Goal: Information Seeking & Learning: Learn about a topic

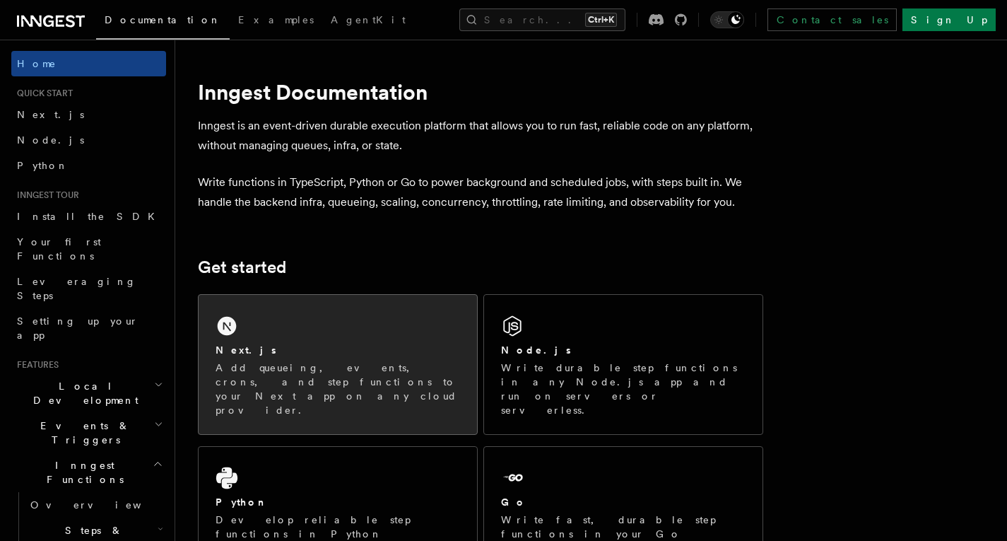
click at [305, 351] on div "Next.js" at bounding box center [338, 350] width 245 height 15
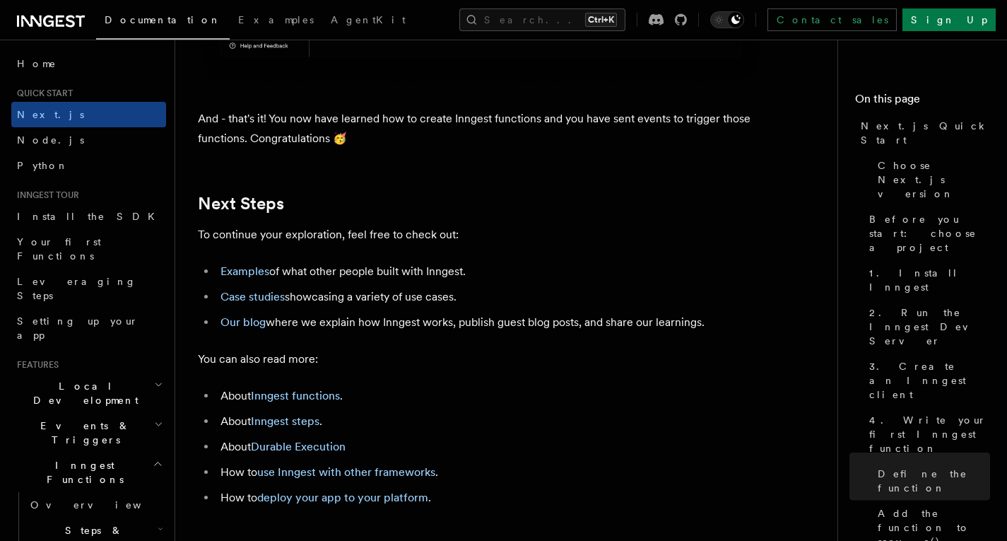
scroll to position [8988, 0]
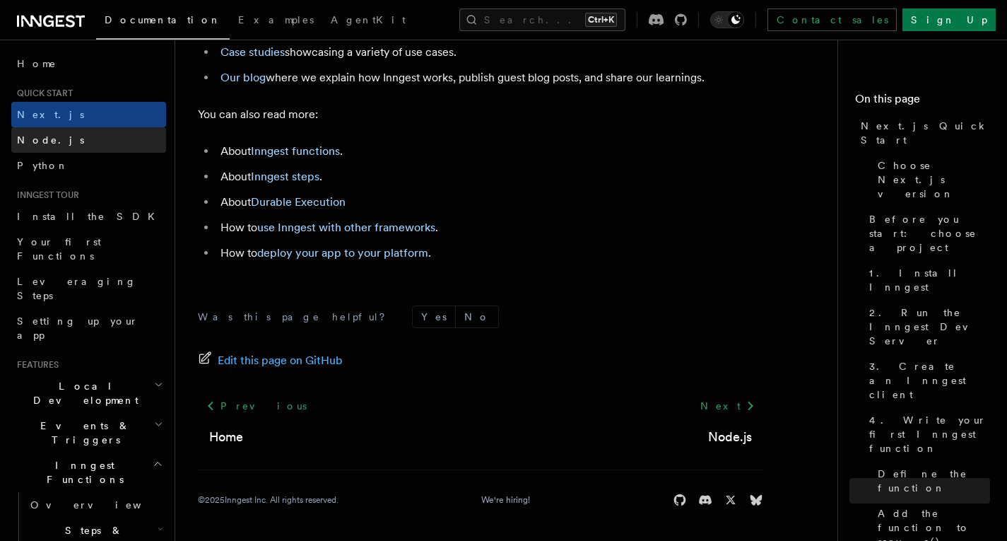
click at [41, 140] on span "Node.js" at bounding box center [50, 139] width 67 height 11
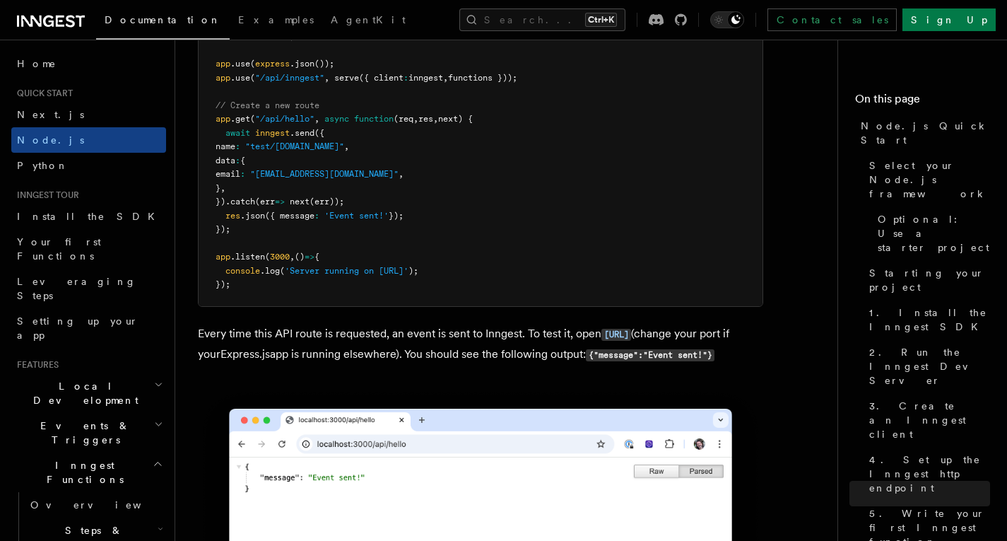
scroll to position [7620, 0]
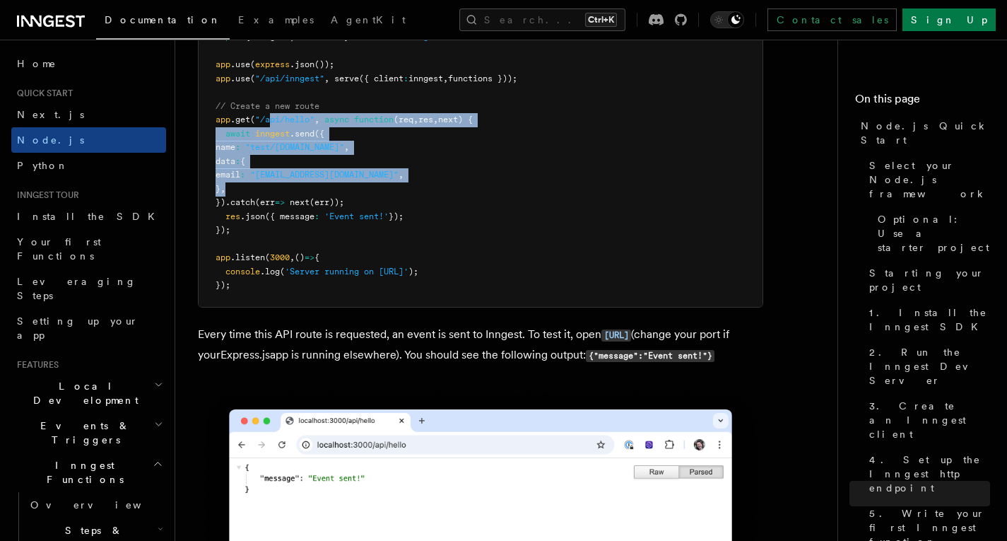
drag, startPoint x: 269, startPoint y: 148, endPoint x: 382, endPoint y: 215, distance: 131.5
click at [382, 215] on pre "import express from "express" ; import { serve } from "inngest/express" ; impor…" at bounding box center [481, 148] width 564 height 318
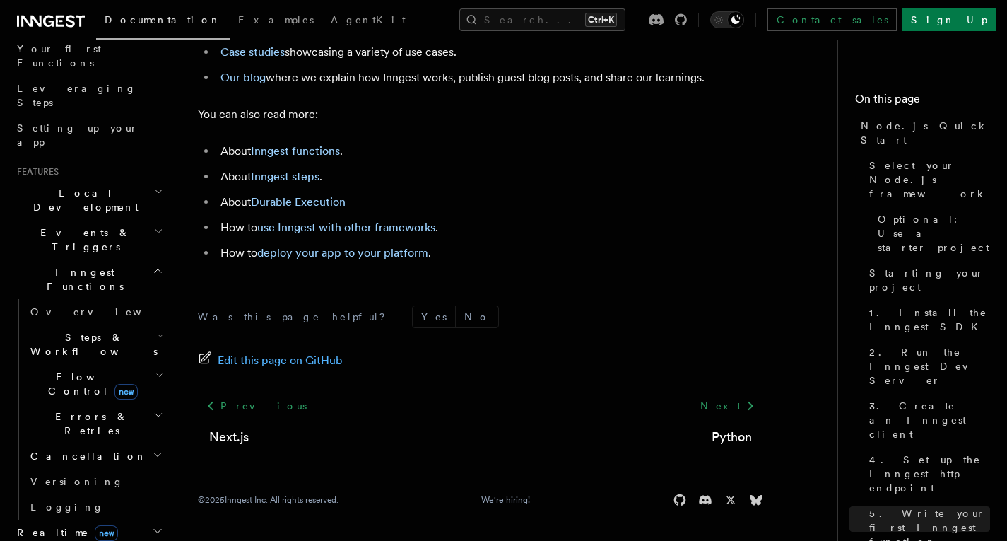
scroll to position [195, 0]
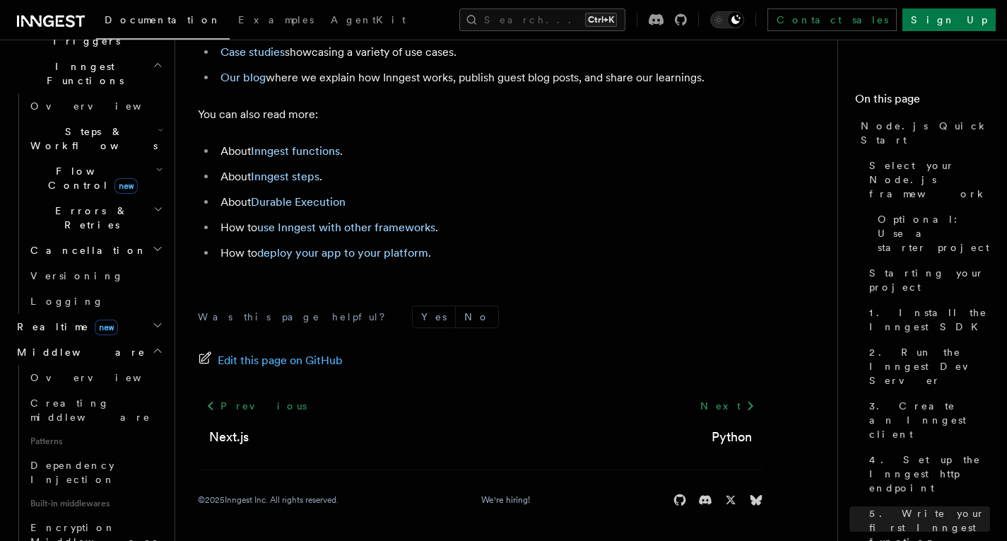
scroll to position [399, 0]
click at [92, 397] on span "Creating middleware" at bounding box center [90, 409] width 120 height 25
click at [124, 389] on link "Creating middleware" at bounding box center [95, 409] width 141 height 40
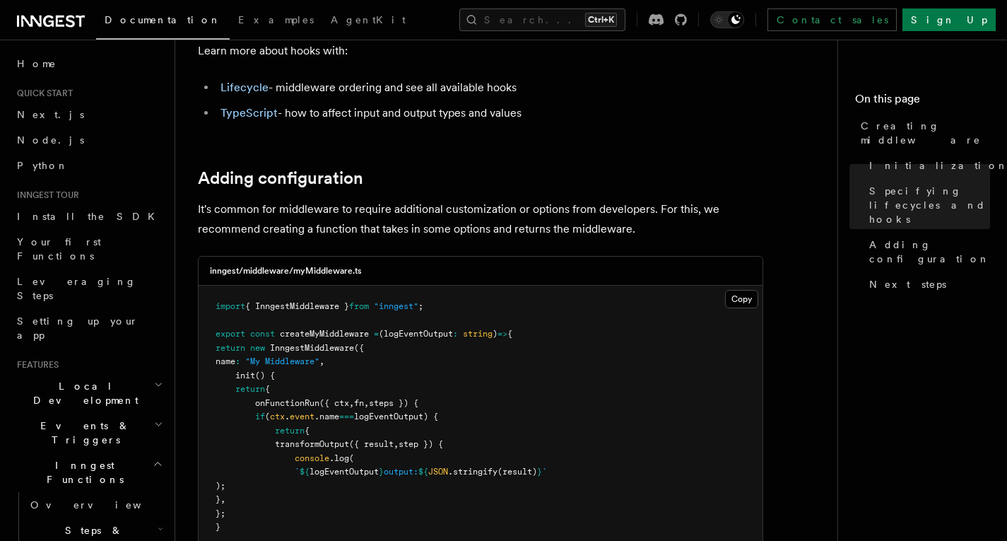
scroll to position [2210, 0]
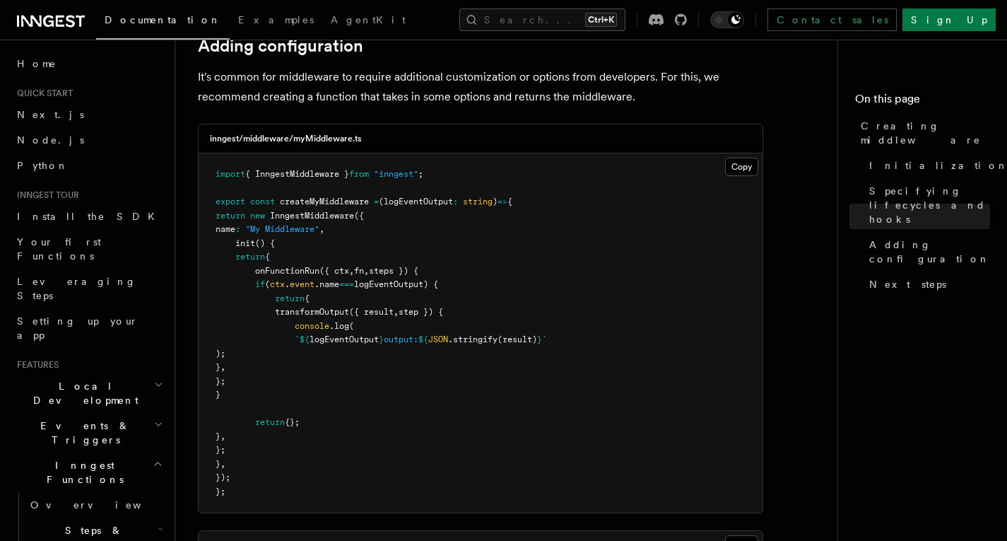
drag, startPoint x: 251, startPoint y: 264, endPoint x: 361, endPoint y: 404, distance: 178.7
click at [361, 404] on pre "import { InngestMiddleware } from "inngest" ; export const createMyMiddleware =…" at bounding box center [481, 332] width 564 height 359
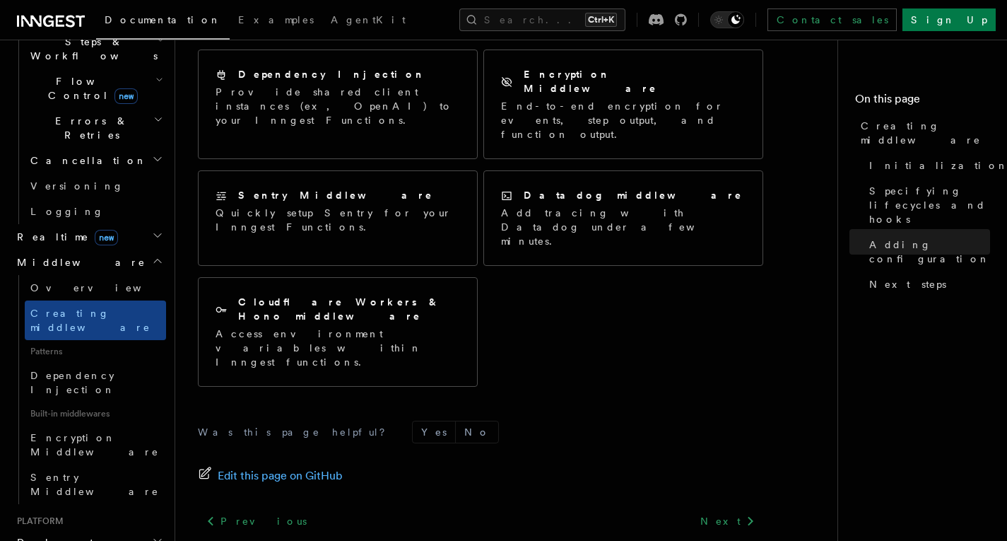
scroll to position [493, 0]
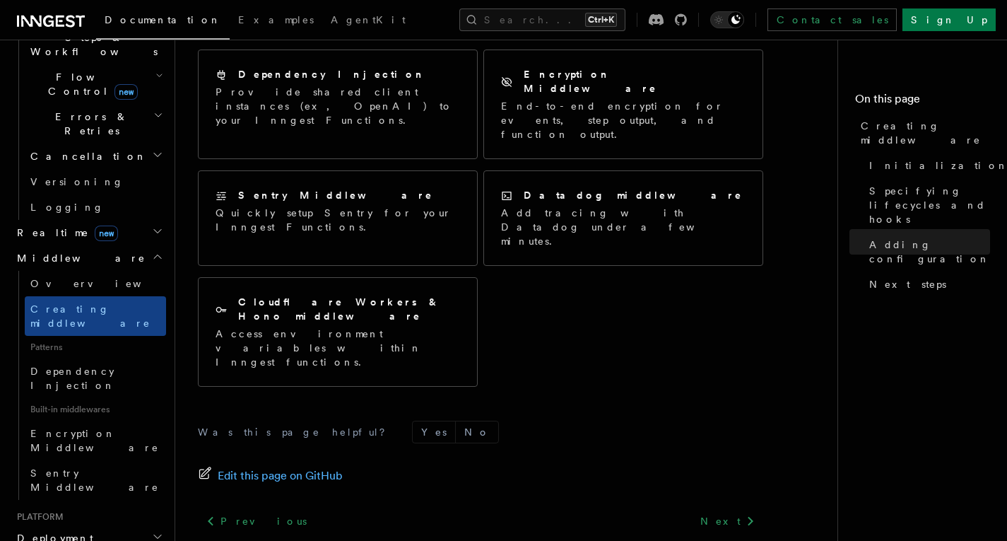
click at [68, 531] on span "Deployment" at bounding box center [52, 538] width 82 height 14
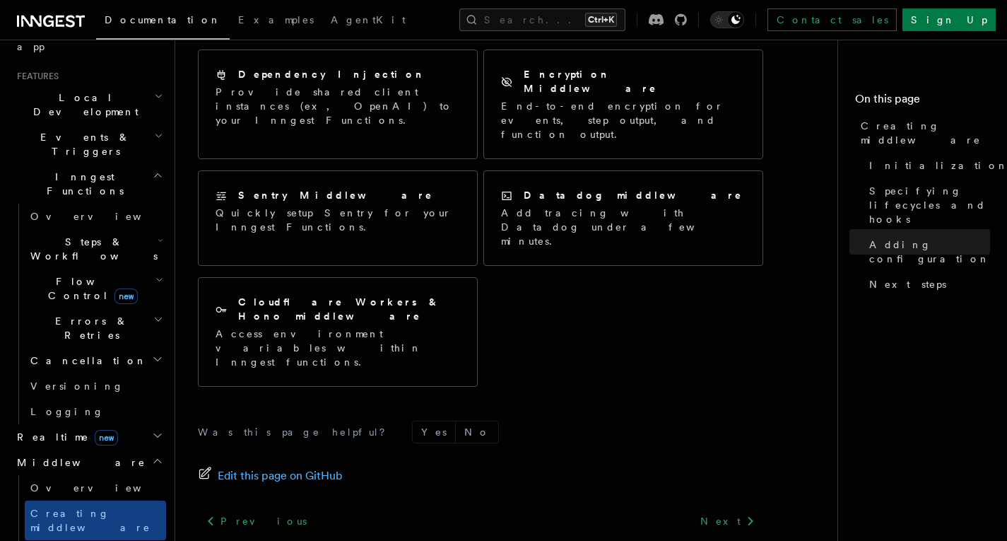
scroll to position [237, 0]
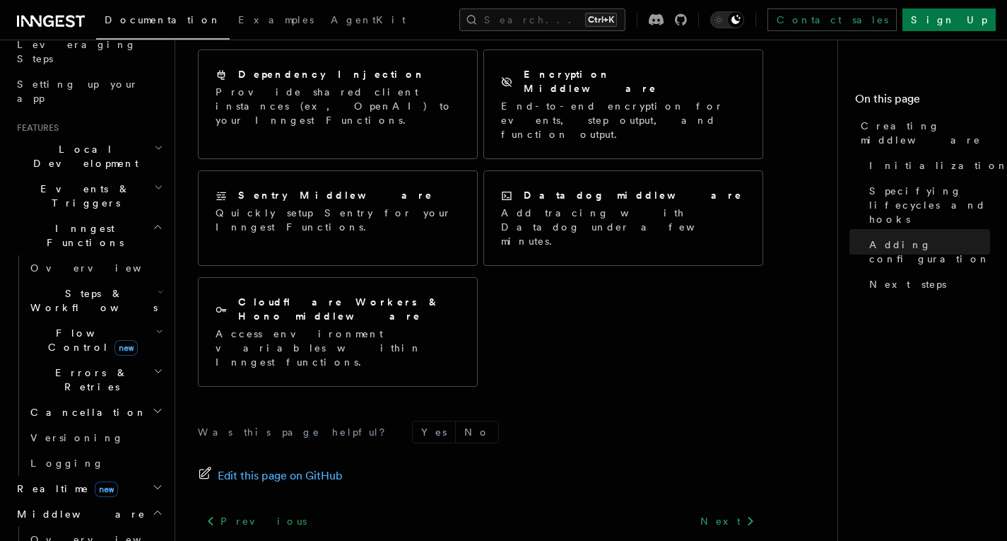
click at [136, 476] on h2 "Realtime new" at bounding box center [88, 488] width 155 height 25
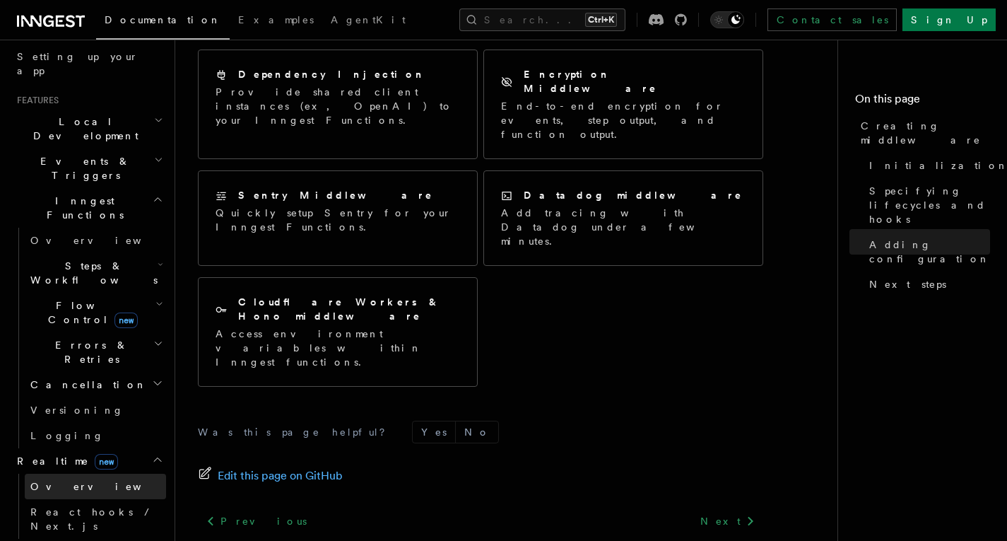
scroll to position [265, 0]
click at [81, 473] on link "Overview" at bounding box center [95, 485] width 141 height 25
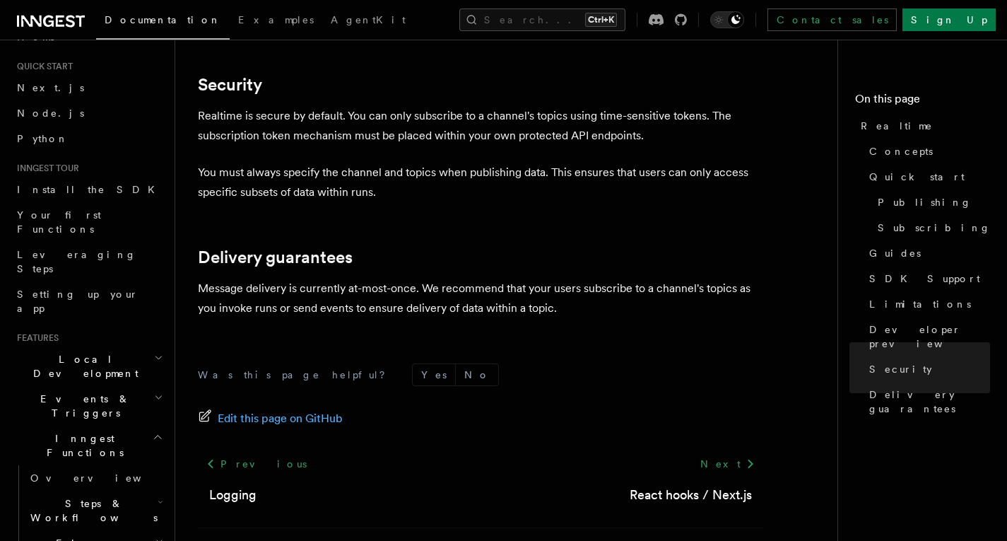
scroll to position [26, 0]
click at [86, 187] on link "Install the SDK" at bounding box center [88, 189] width 155 height 25
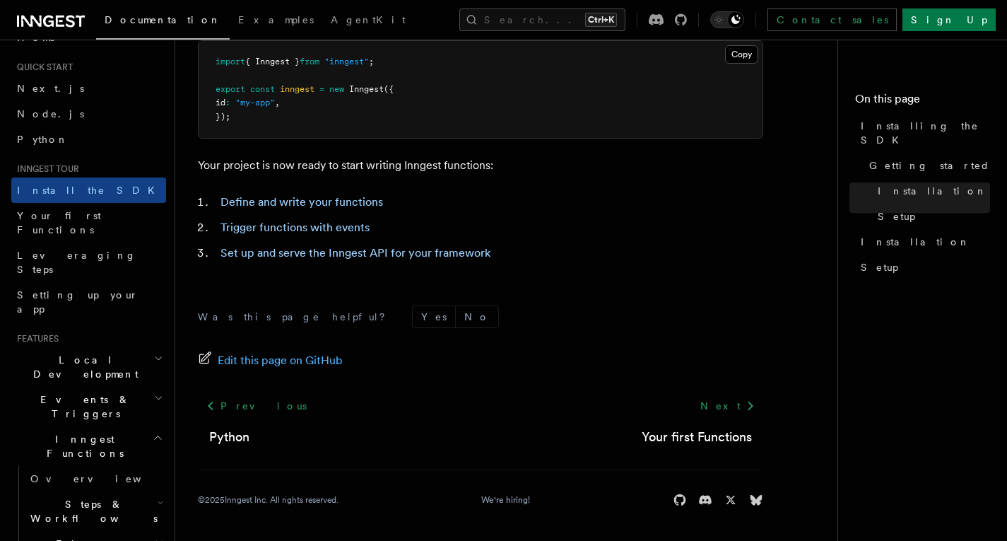
scroll to position [624, 0]
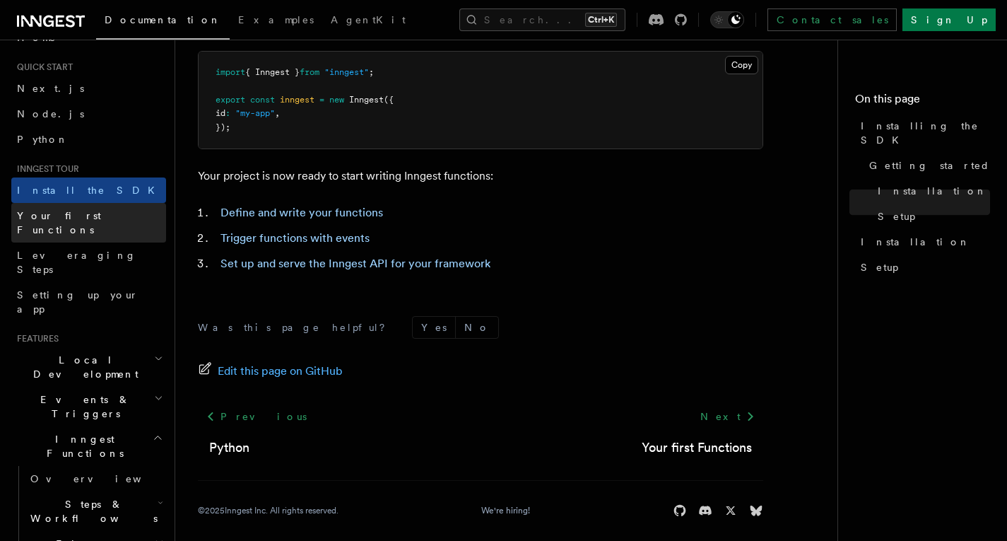
click at [109, 223] on link "Your first Functions" at bounding box center [88, 223] width 155 height 40
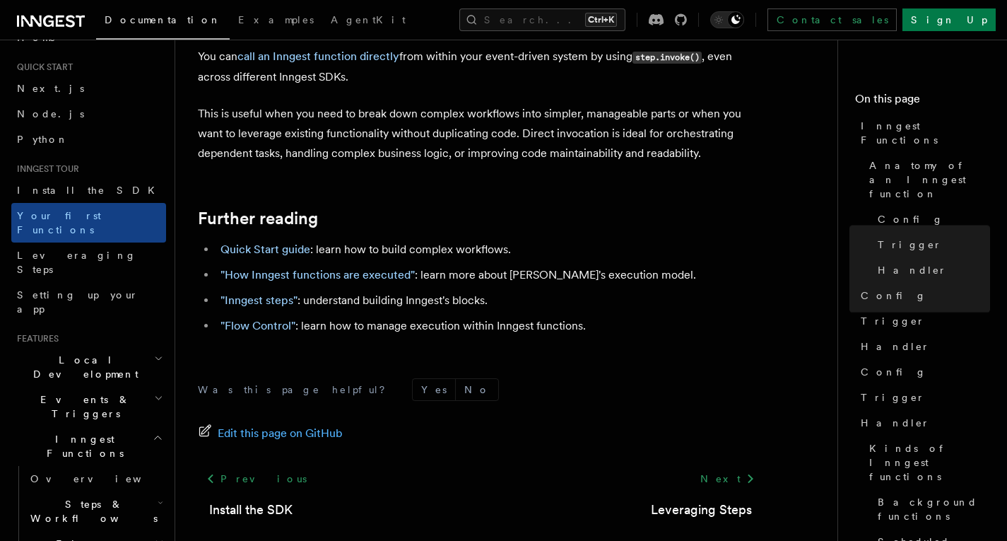
scroll to position [2928, 0]
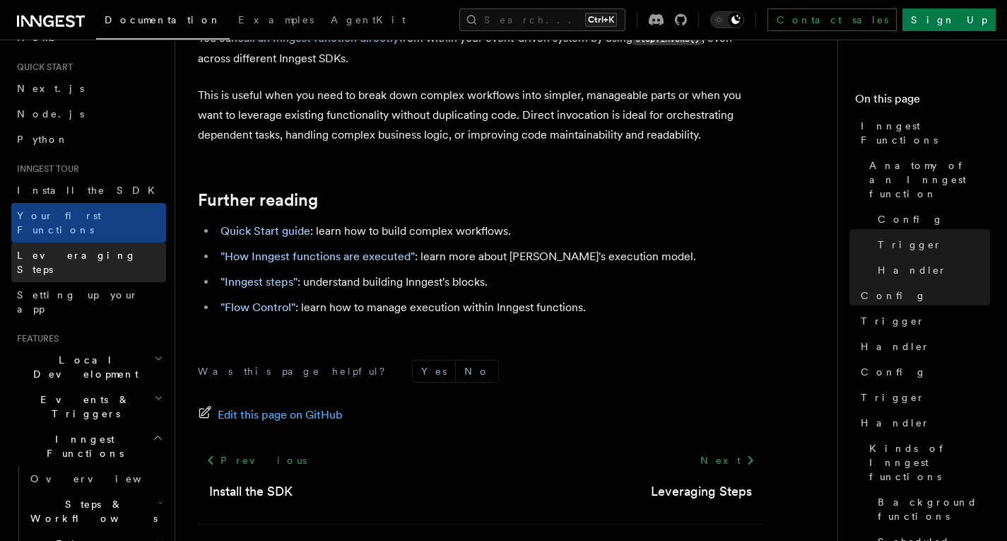
click at [57, 250] on span "Leveraging Steps" at bounding box center [76, 262] width 119 height 25
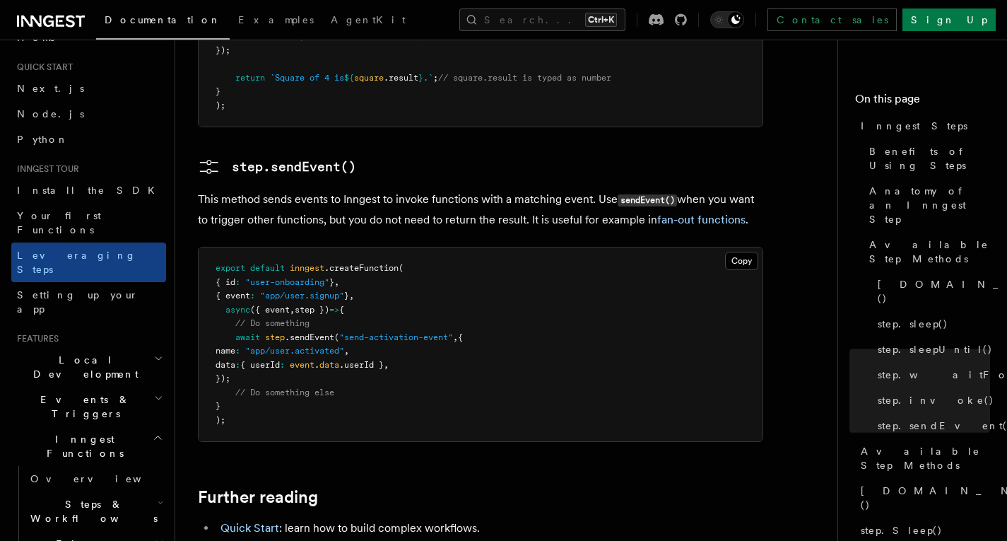
scroll to position [3191, 0]
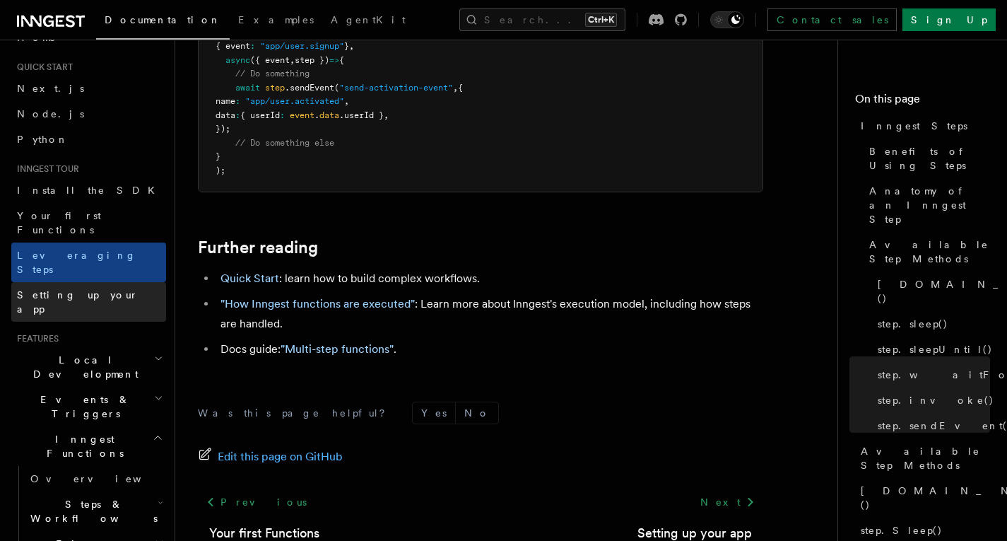
click at [79, 289] on span "Setting up your app" at bounding box center [78, 301] width 122 height 25
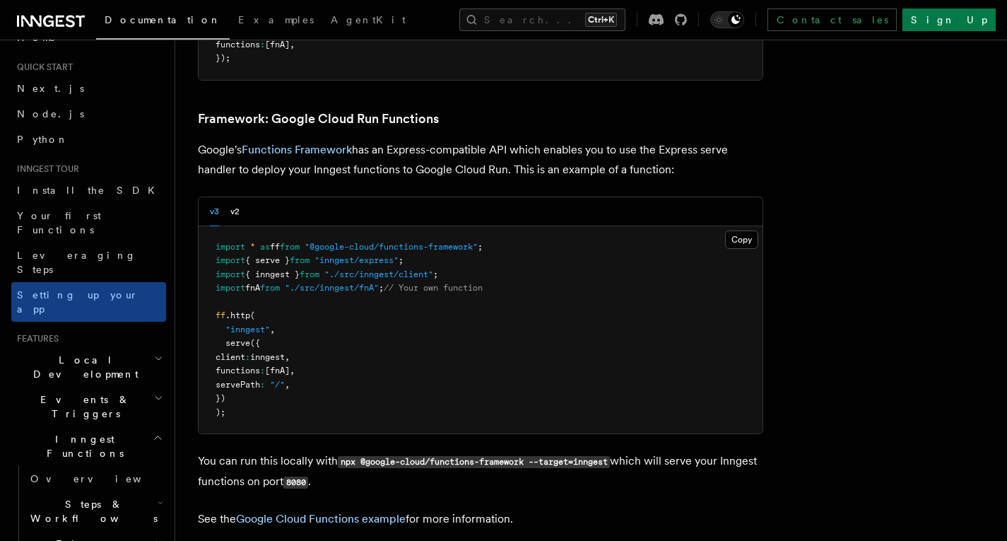
scroll to position [5749, 0]
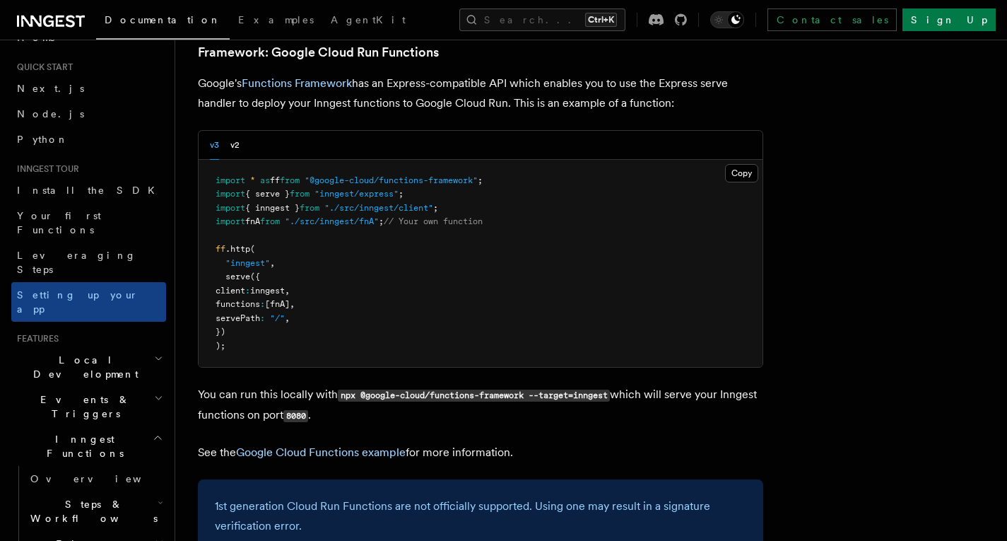
click at [132, 347] on h2 "Local Development" at bounding box center [88, 367] width 155 height 40
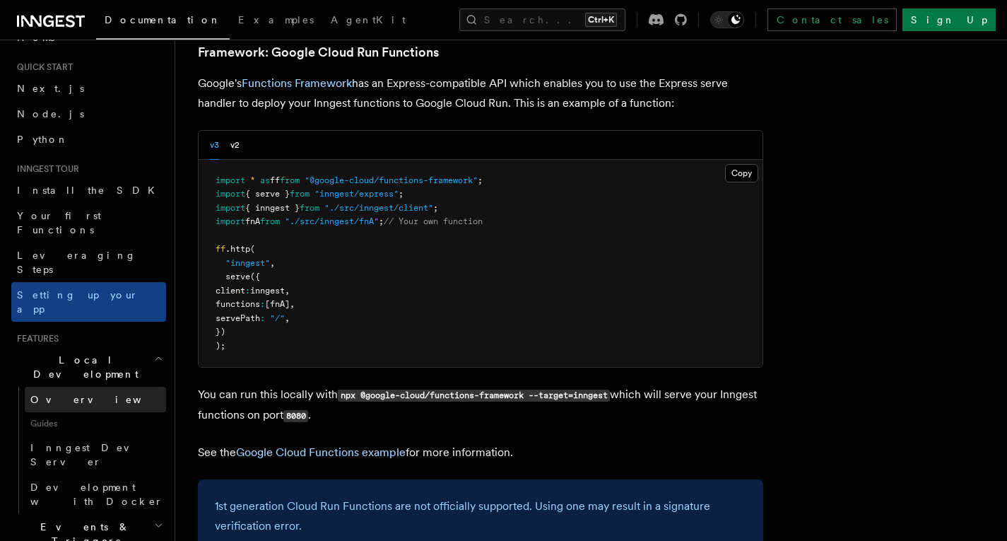
click at [96, 387] on link "Overview" at bounding box center [95, 399] width 141 height 25
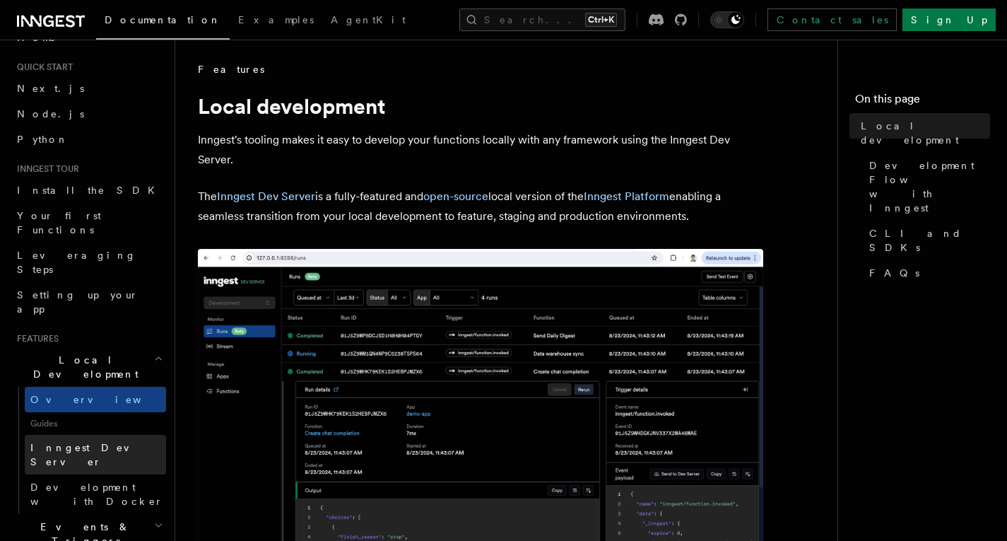
click at [102, 442] on span "Inngest Dev Server" at bounding box center [90, 454] width 121 height 25
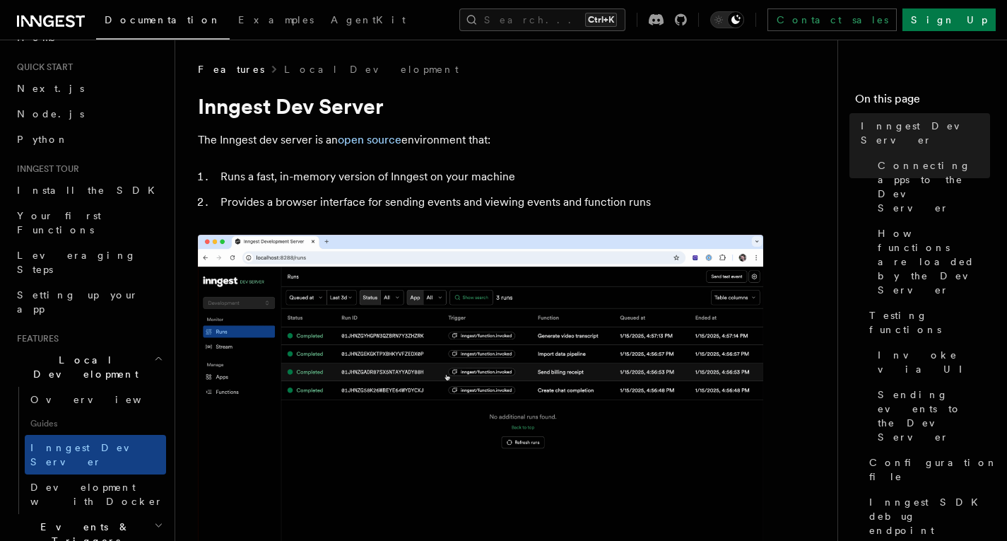
click at [107, 514] on h2 "Events & Triggers" at bounding box center [88, 534] width 155 height 40
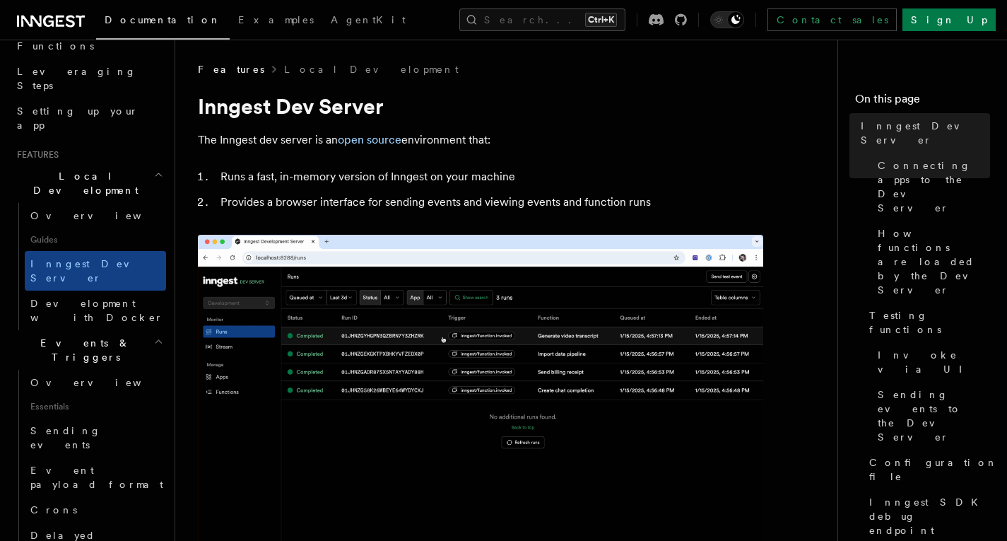
scroll to position [211, 0]
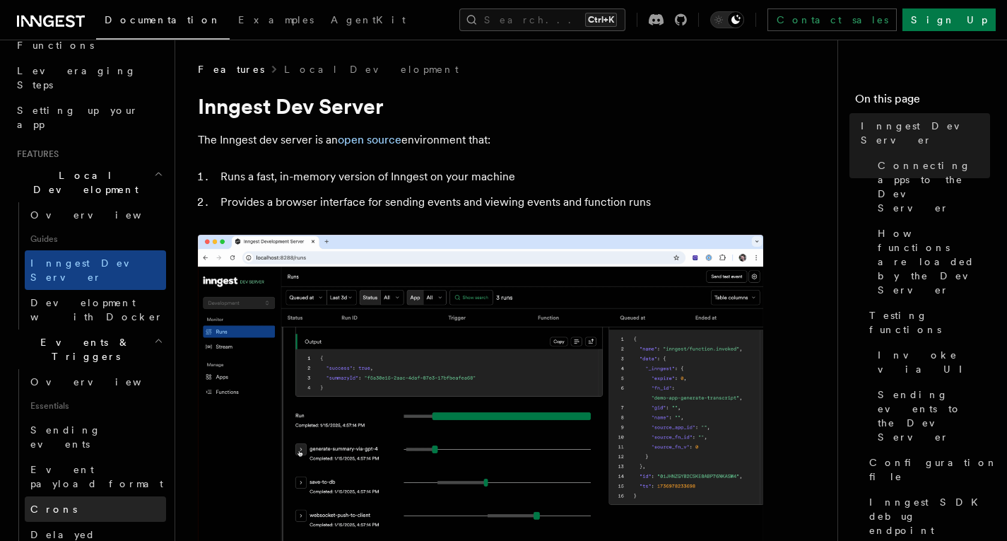
click at [70, 496] on link "Crons" at bounding box center [95, 508] width 141 height 25
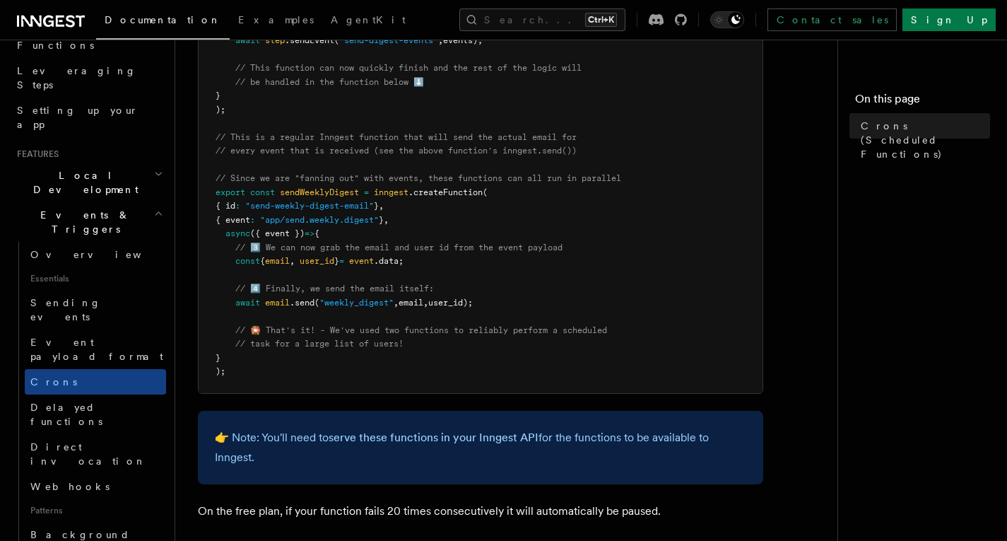
scroll to position [1010, 0]
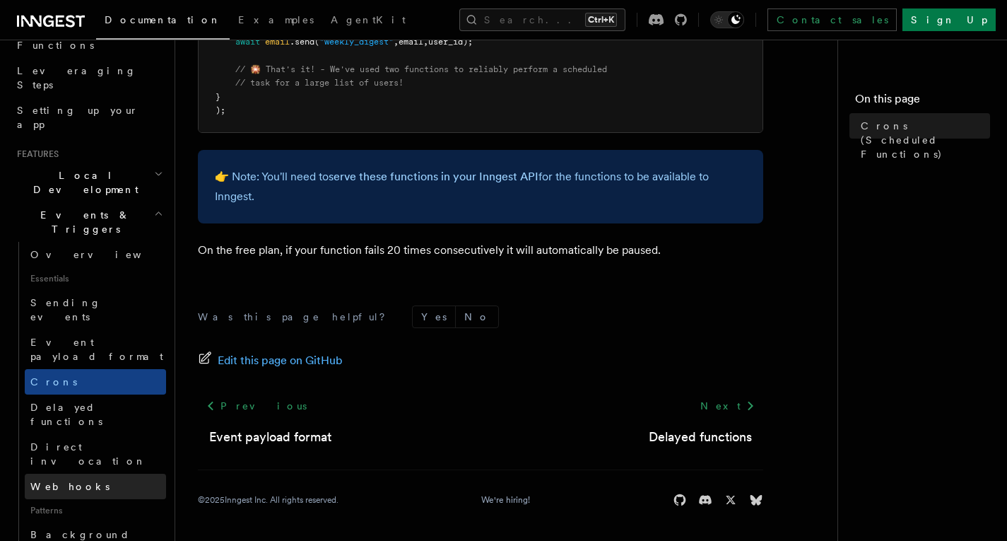
click at [90, 474] on link "Webhooks" at bounding box center [95, 486] width 141 height 25
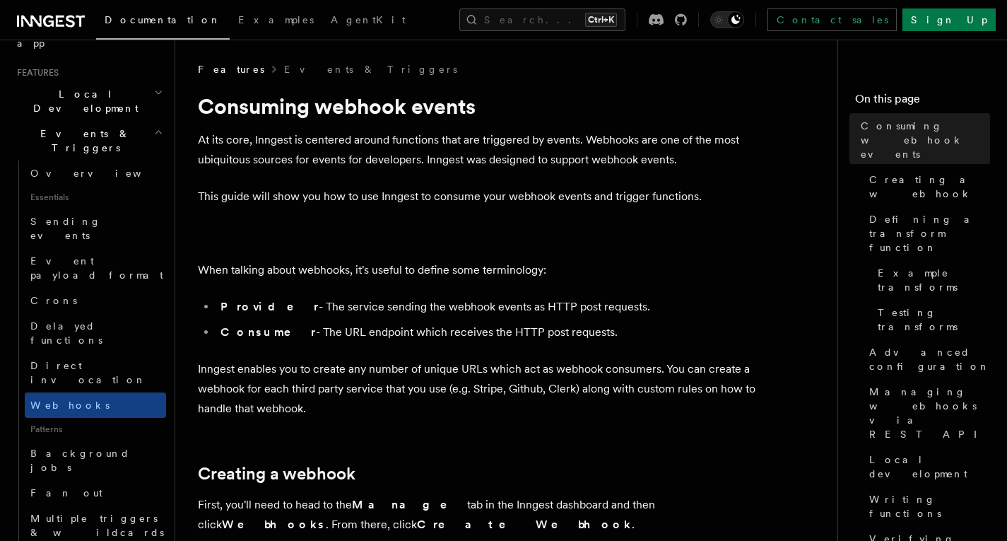
scroll to position [294, 0]
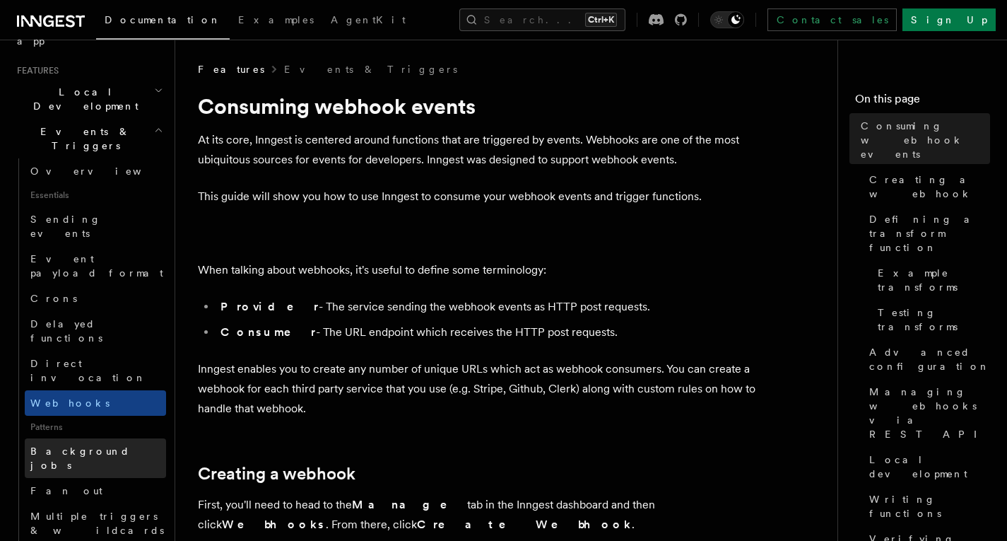
click at [64, 445] on span "Background jobs" at bounding box center [80, 457] width 100 height 25
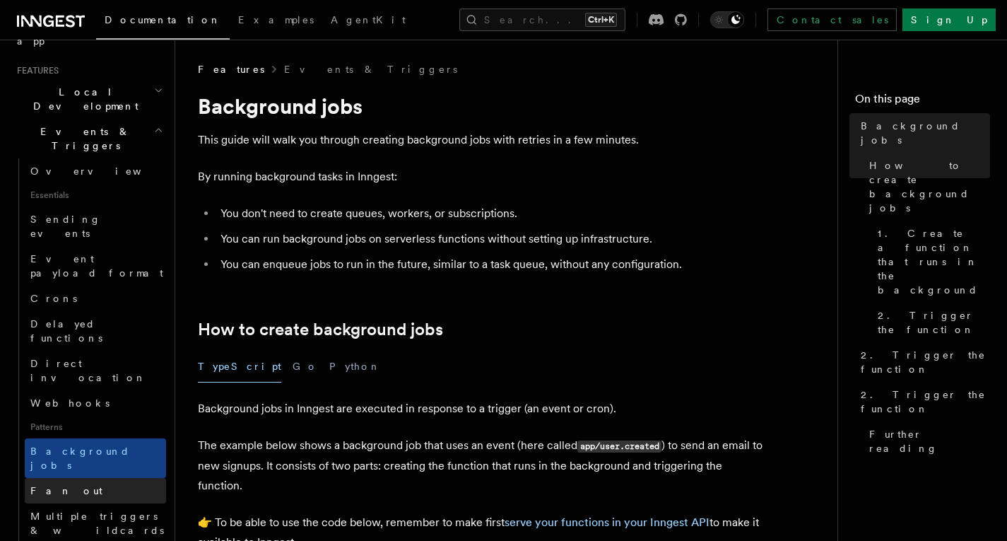
click at [64, 478] on link "Fan out" at bounding box center [95, 490] width 141 height 25
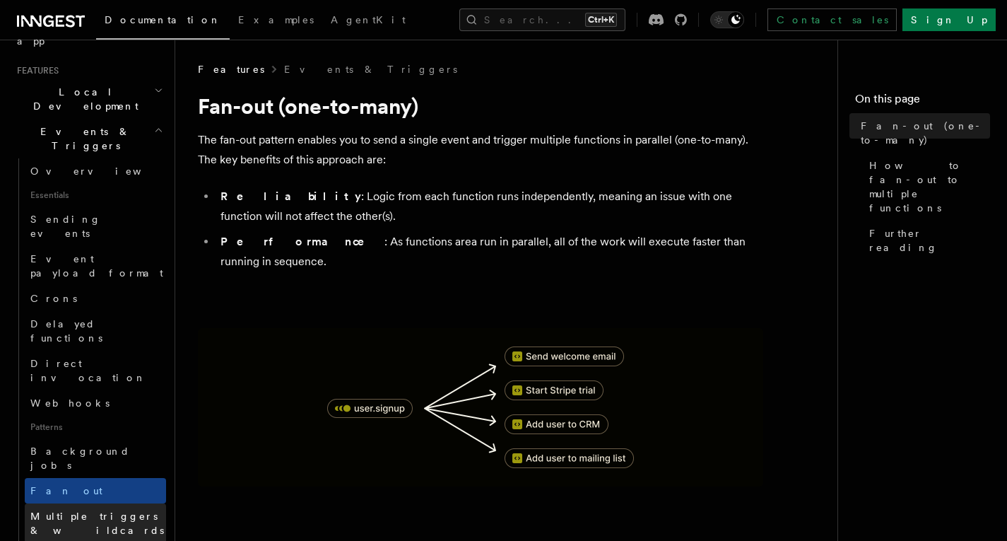
click at [67, 510] on span "Multiple triggers & wildcards" at bounding box center [97, 522] width 134 height 25
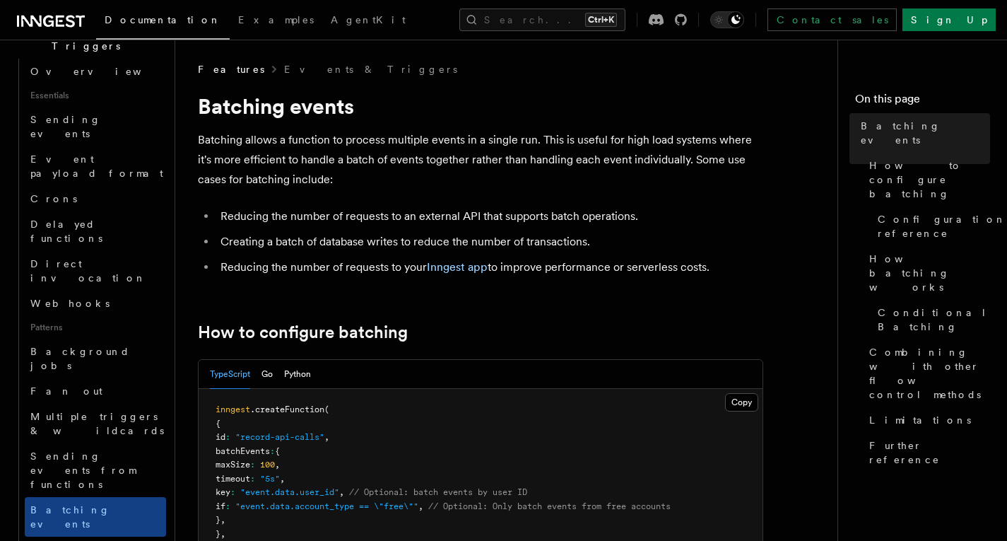
scroll to position [396, 0]
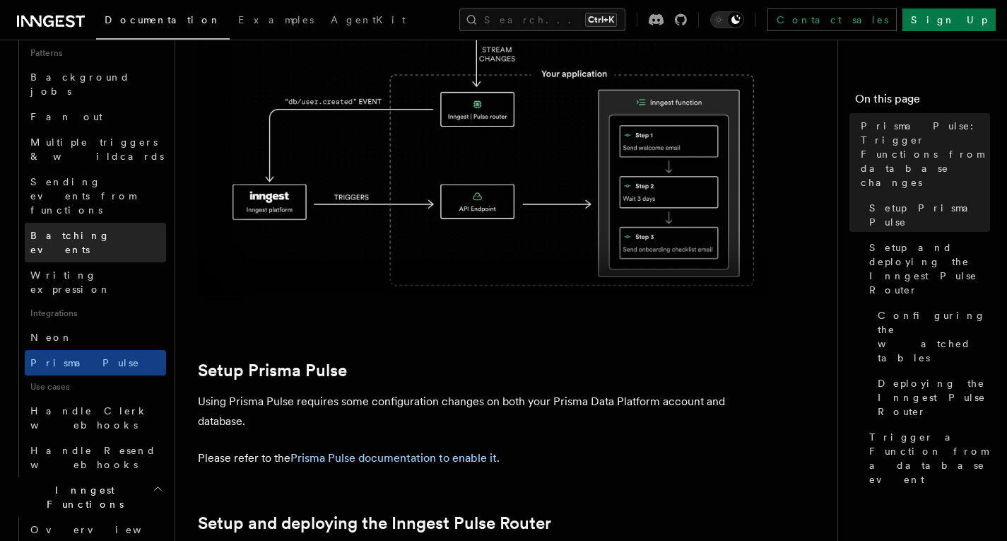
scroll to position [664, 0]
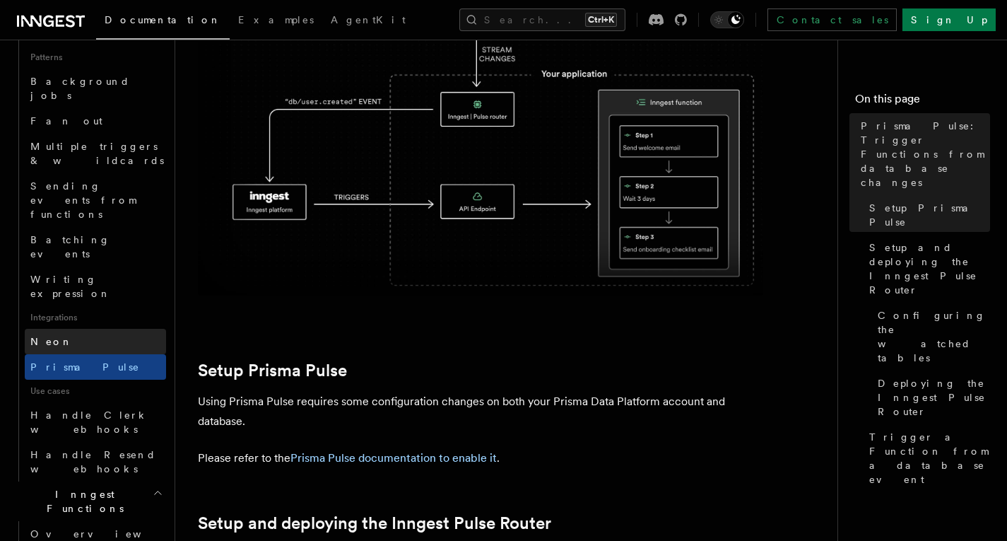
click at [57, 329] on link "Neon" at bounding box center [95, 341] width 141 height 25
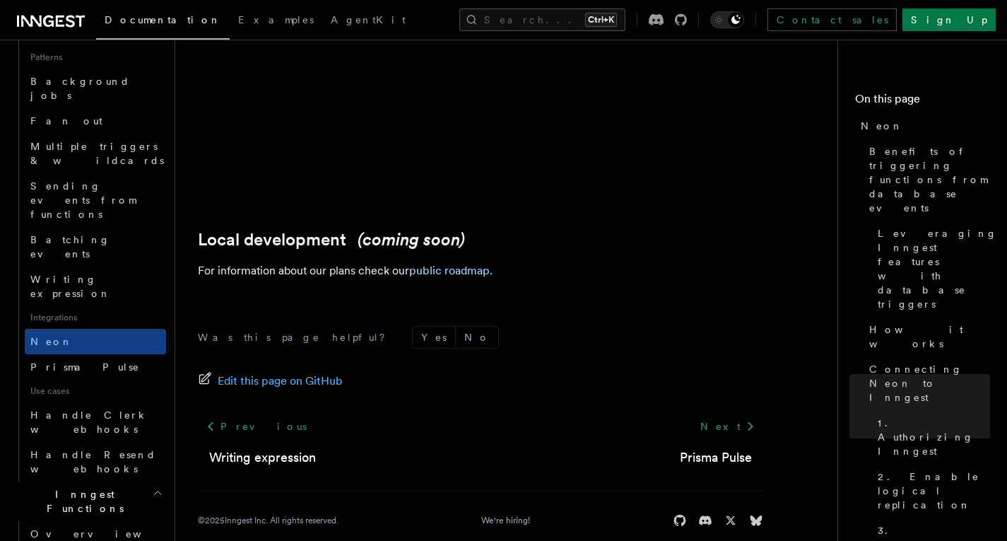
scroll to position [3432, 0]
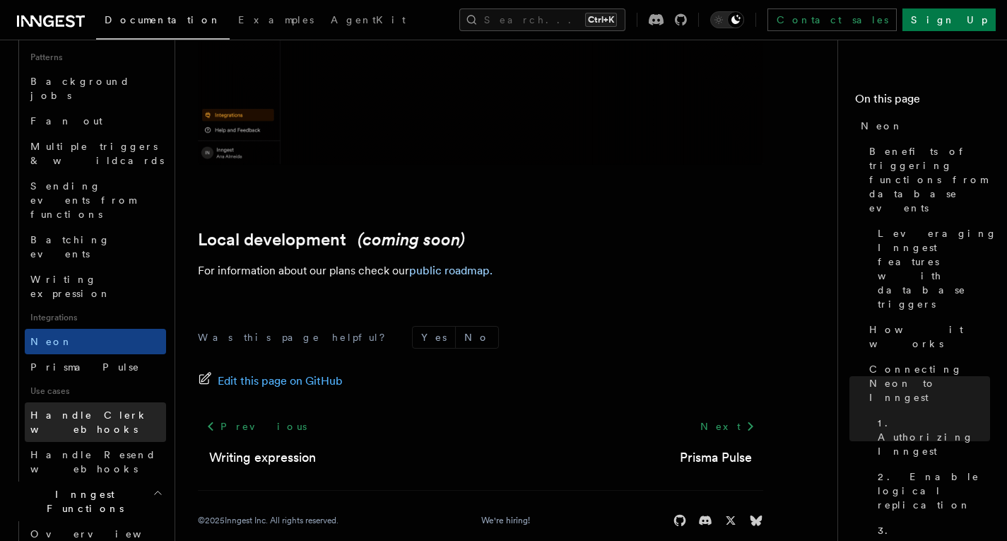
click at [115, 402] on link "Handle Clerk webhooks" at bounding box center [95, 422] width 141 height 40
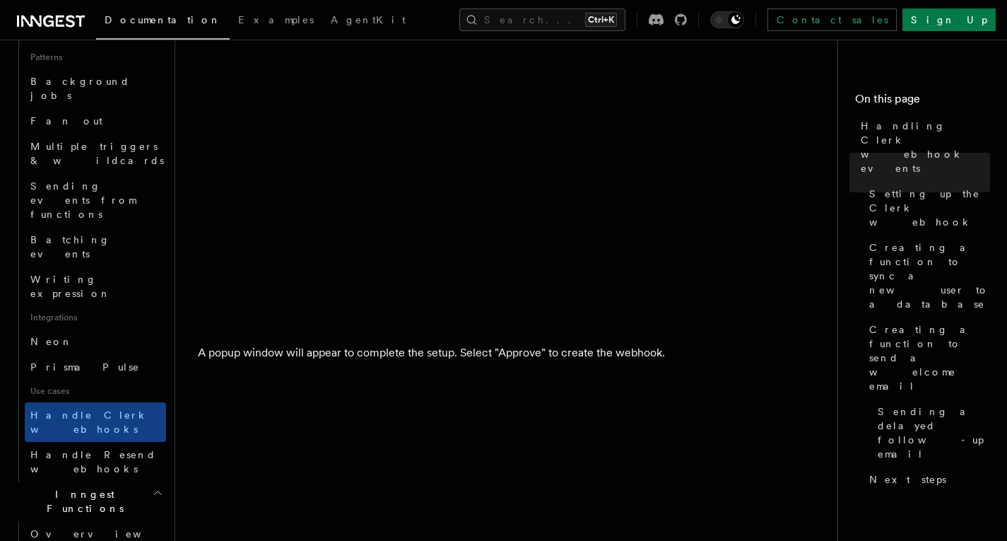
scroll to position [1272, 0]
